Goal: Task Accomplishment & Management: Manage account settings

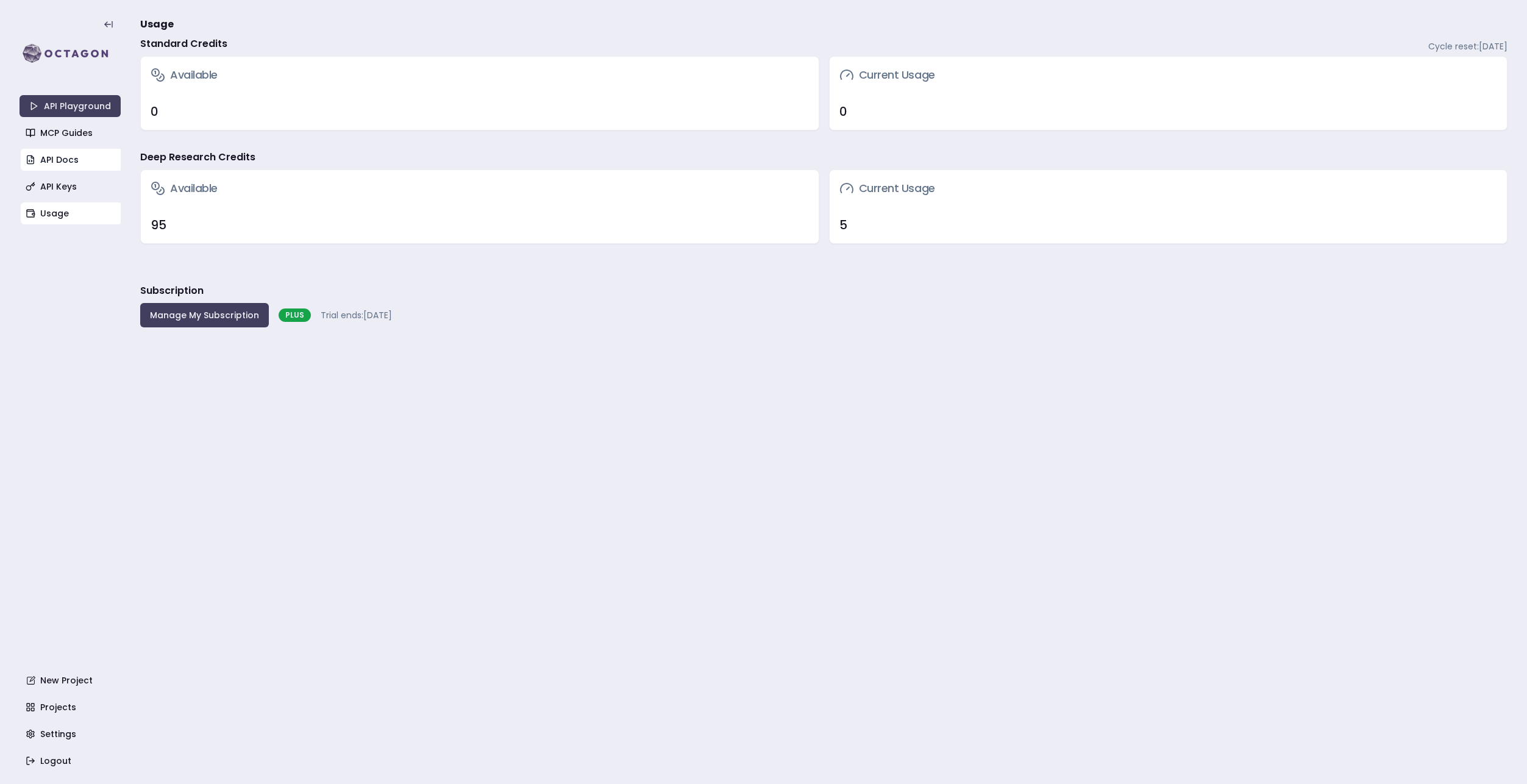
click at [71, 162] on link "API Docs" at bounding box center [71, 160] width 102 height 22
click at [56, 181] on link "API Keys" at bounding box center [71, 186] width 102 height 22
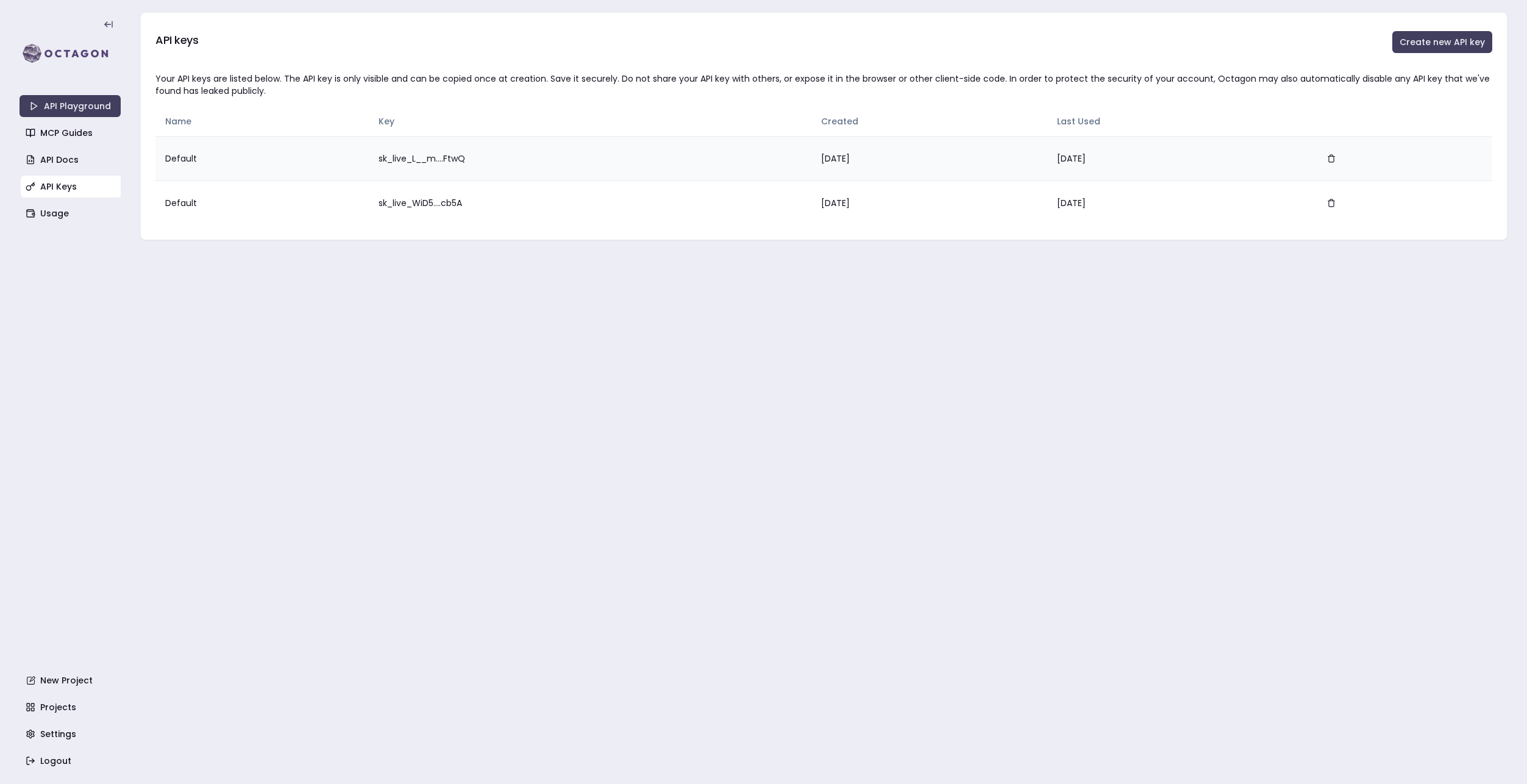
click at [439, 157] on td "sk_live_L__m....FtwQ" at bounding box center [590, 158] width 442 height 44
click at [1458, 51] on button "Create new API key" at bounding box center [1441, 42] width 100 height 22
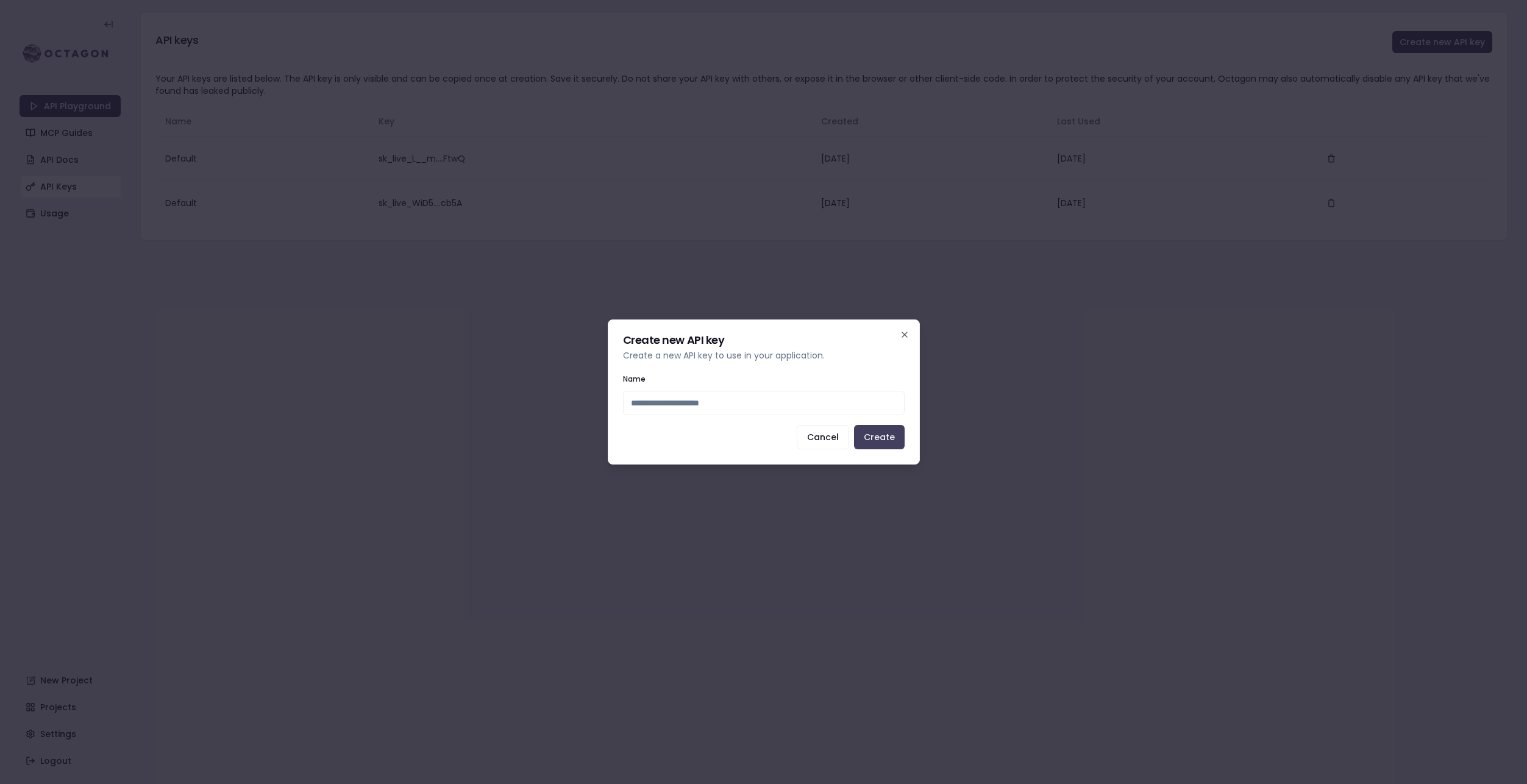
click at [732, 403] on input "Name" at bounding box center [764, 402] width 282 height 25
type input "**********"
click at [887, 441] on button "Create" at bounding box center [879, 437] width 50 height 25
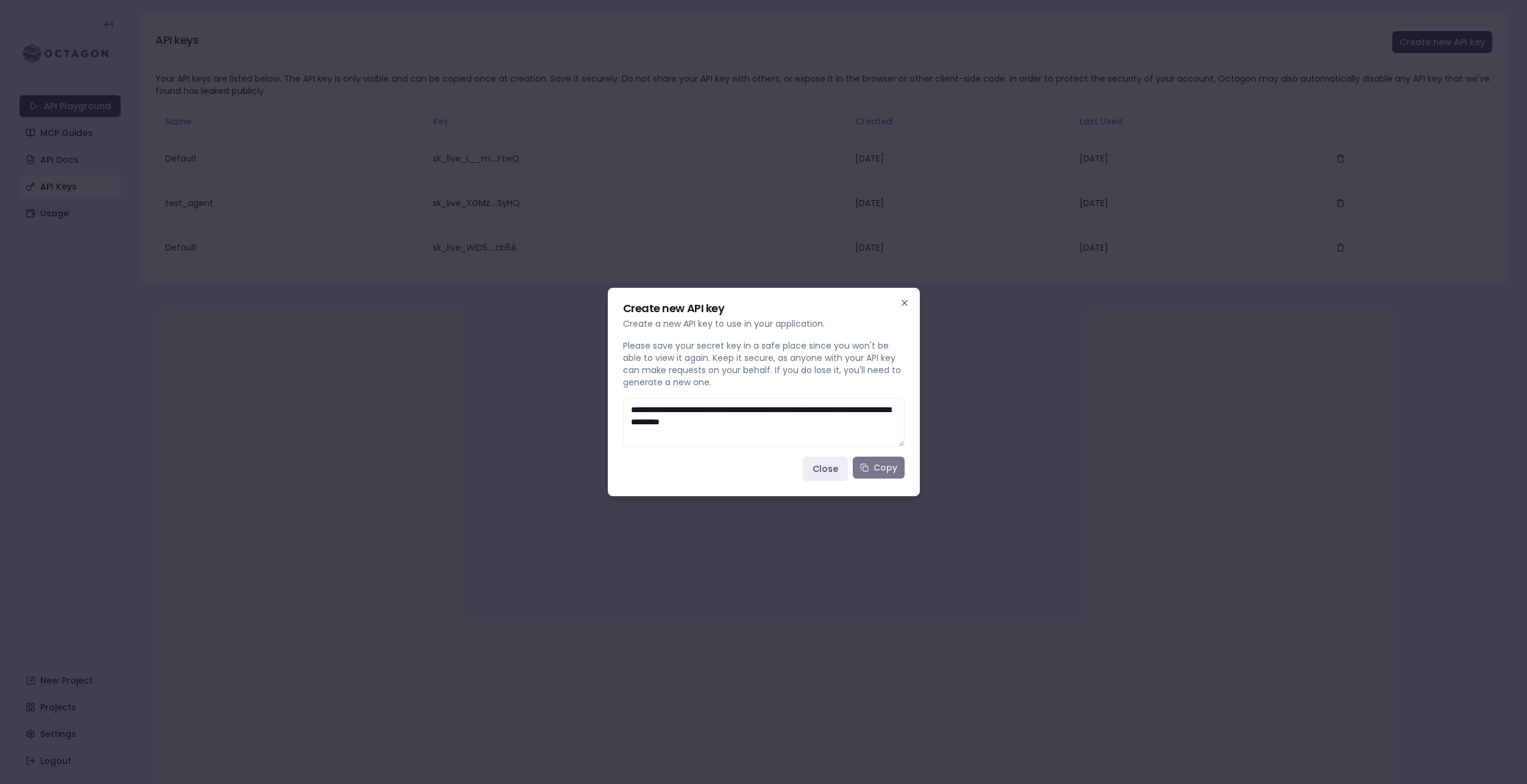
click at [881, 466] on button "Copy" at bounding box center [879, 467] width 52 height 22
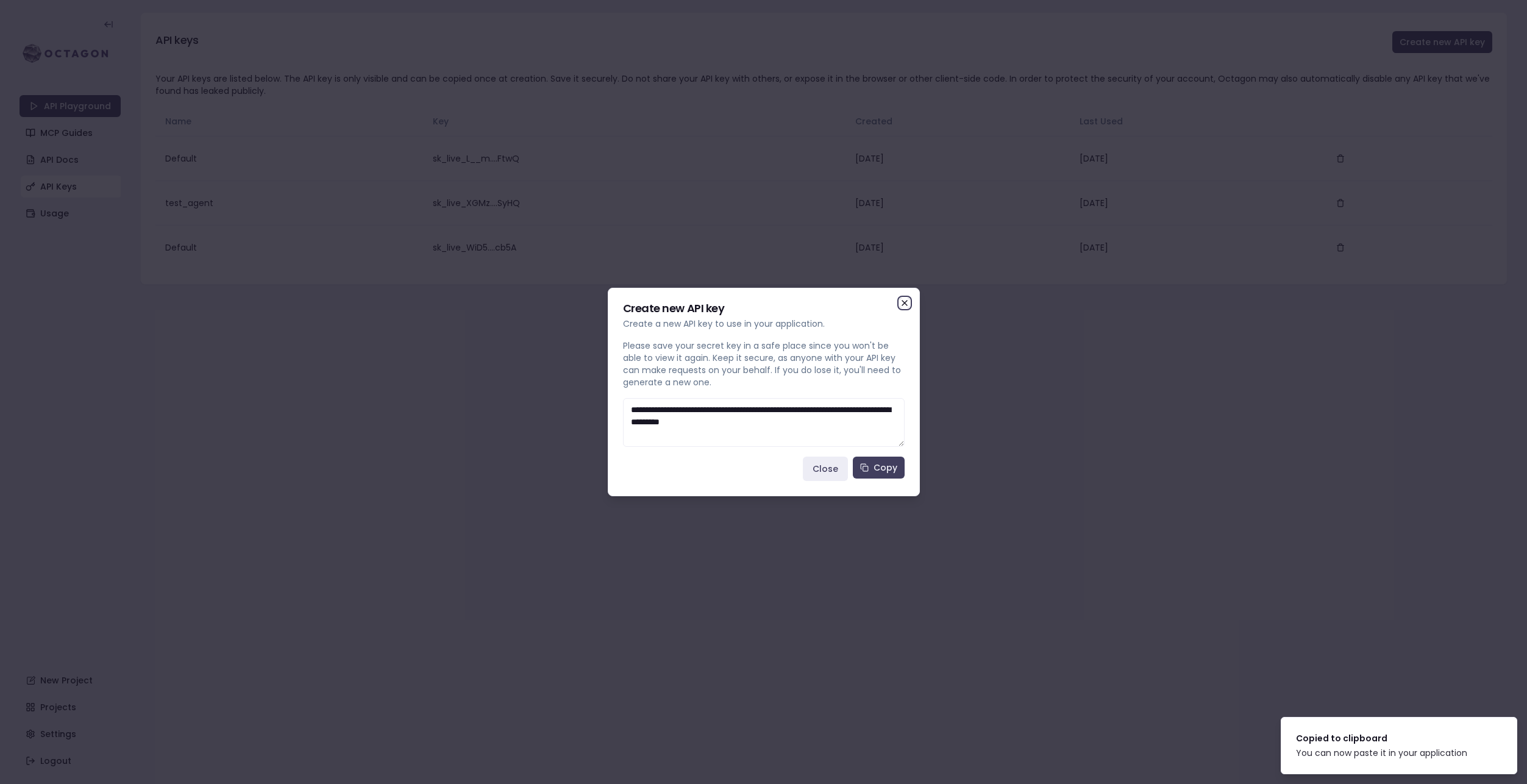
click at [904, 302] on icon "button" at bounding box center [905, 303] width 10 height 10
